Goal: Task Accomplishment & Management: Manage account settings

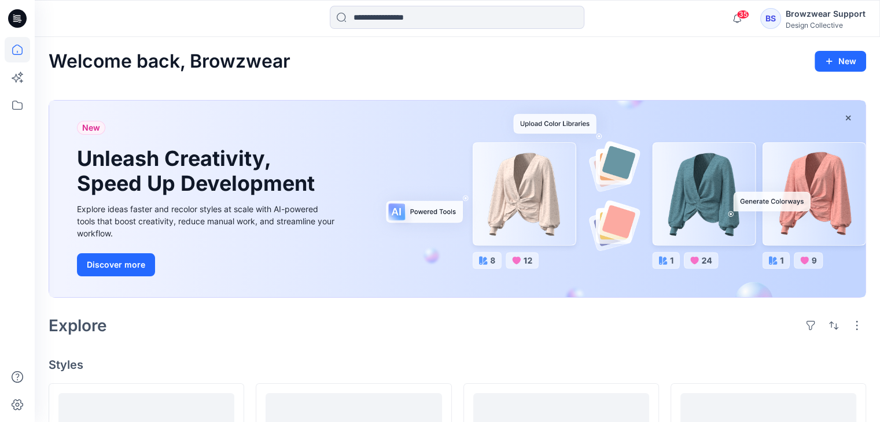
click at [761, 25] on div "35 Notifications [PERSON_NAME] shared GC23-04 Faux Wrap Dress with Embellishmen…" at bounding box center [795, 18] width 140 height 25
click at [767, 20] on div "BS" at bounding box center [770, 18] width 21 height 21
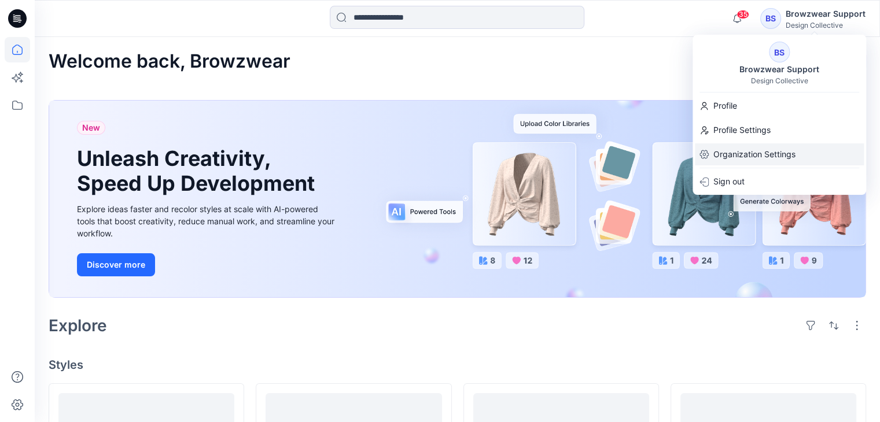
click at [739, 156] on p "Organization Settings" at bounding box center [754, 154] width 82 height 22
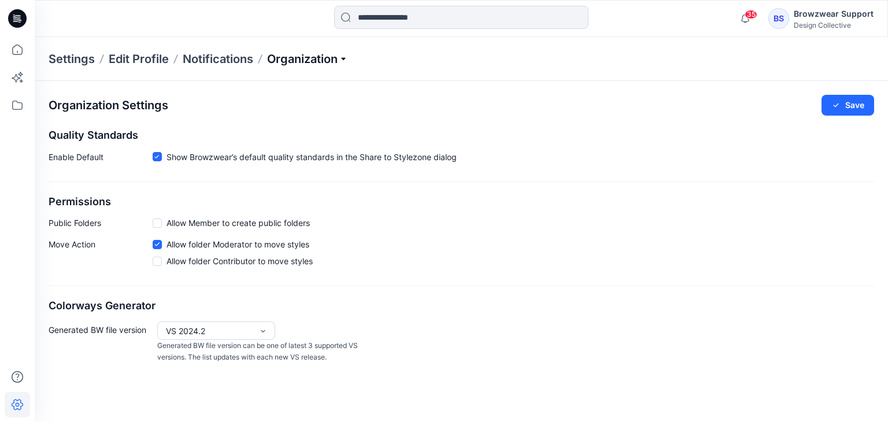
click at [322, 60] on p "Organization" at bounding box center [307, 59] width 81 height 16
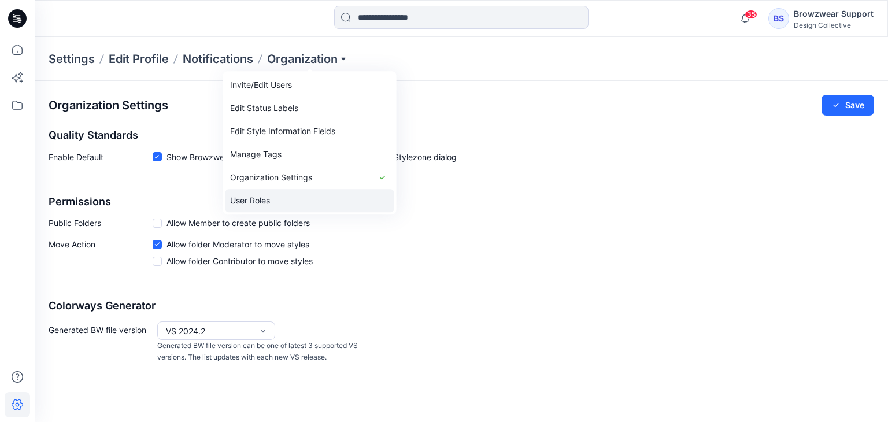
click at [276, 197] on link "User Roles" at bounding box center [310, 200] width 169 height 23
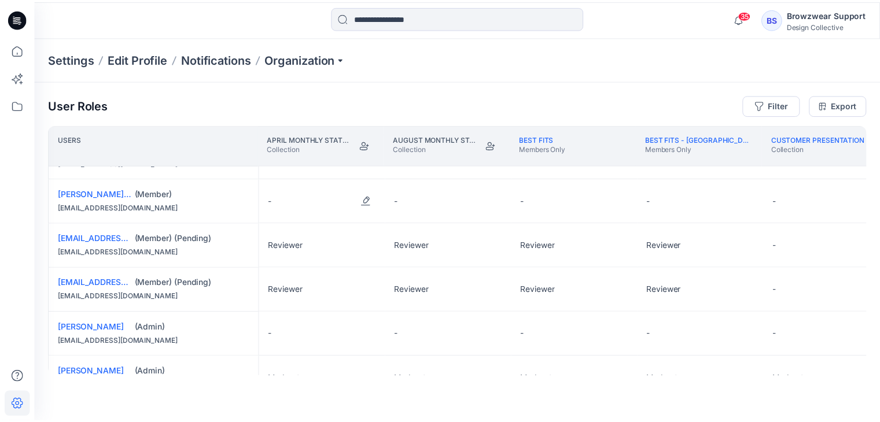
scroll to position [347, 0]
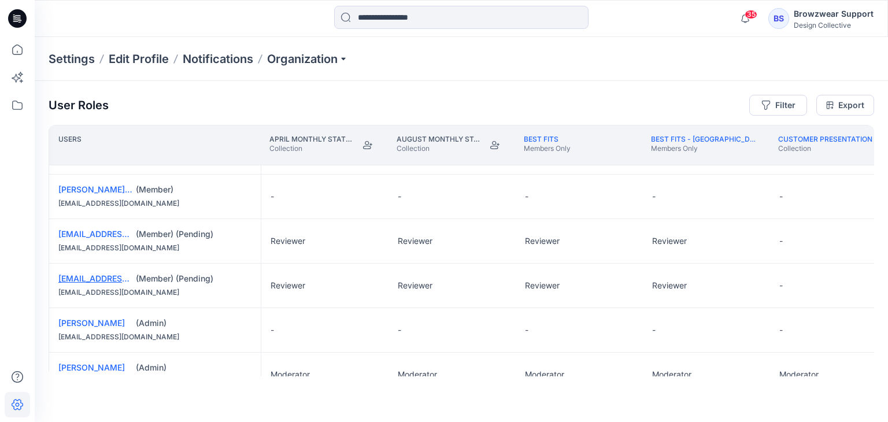
click at [104, 277] on link "[EMAIL_ADDRESS][DOMAIN_NAME]" at bounding box center [127, 279] width 139 height 10
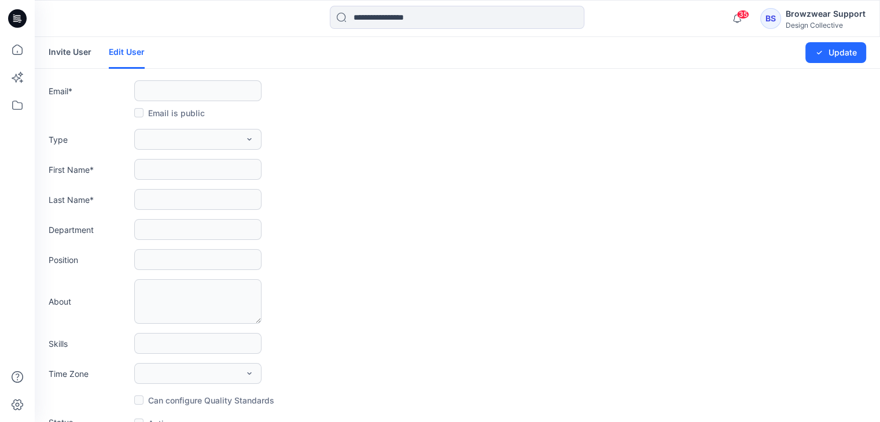
type input "**********"
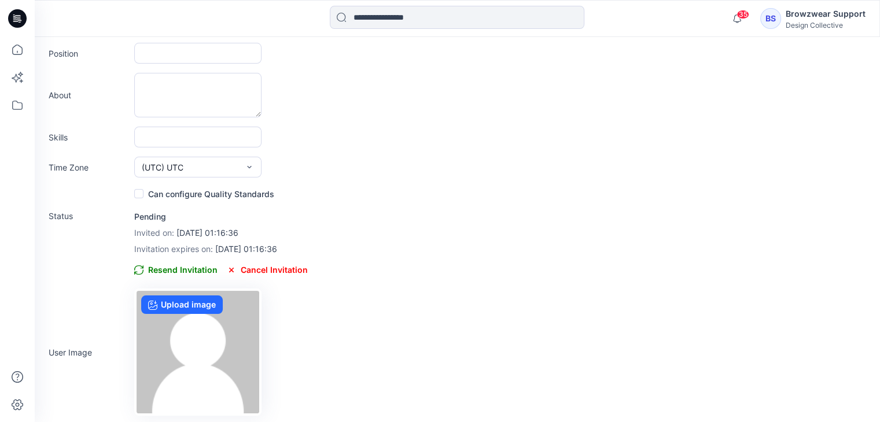
scroll to position [209, 0]
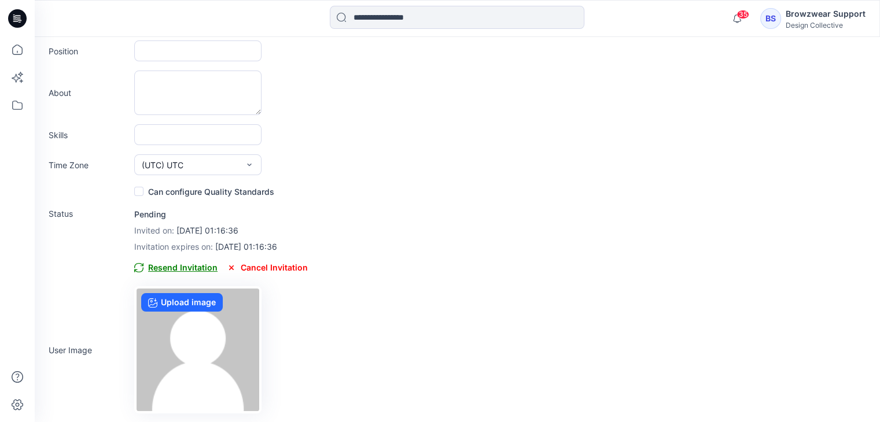
click at [186, 262] on span "Resend Invitation" at bounding box center [175, 268] width 83 height 14
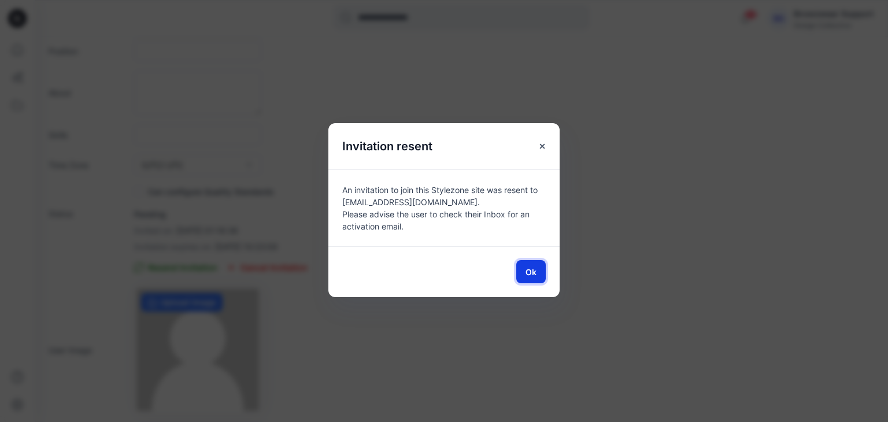
click at [527, 269] on span "Ok" at bounding box center [531, 272] width 11 height 12
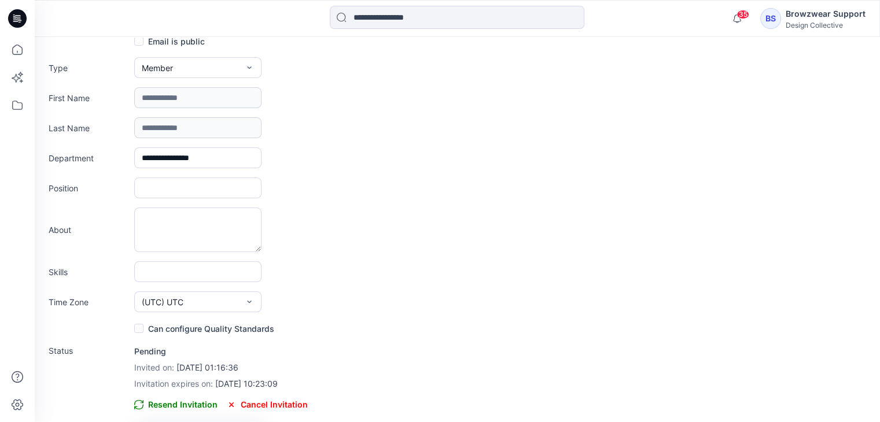
scroll to position [0, 0]
